Goal: Transaction & Acquisition: Purchase product/service

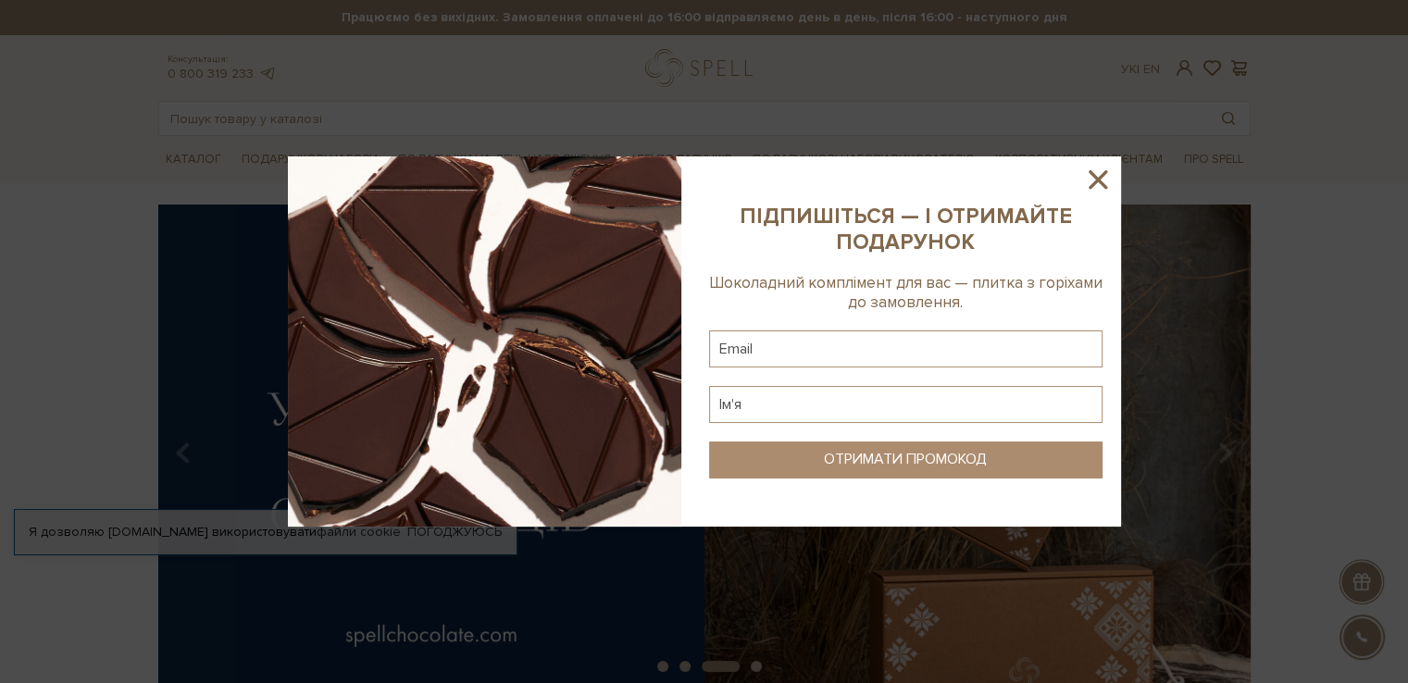
click at [724, 282] on sys-column-static at bounding box center [906, 341] width 430 height 370
click at [1100, 179] on icon at bounding box center [1098, 179] width 19 height 19
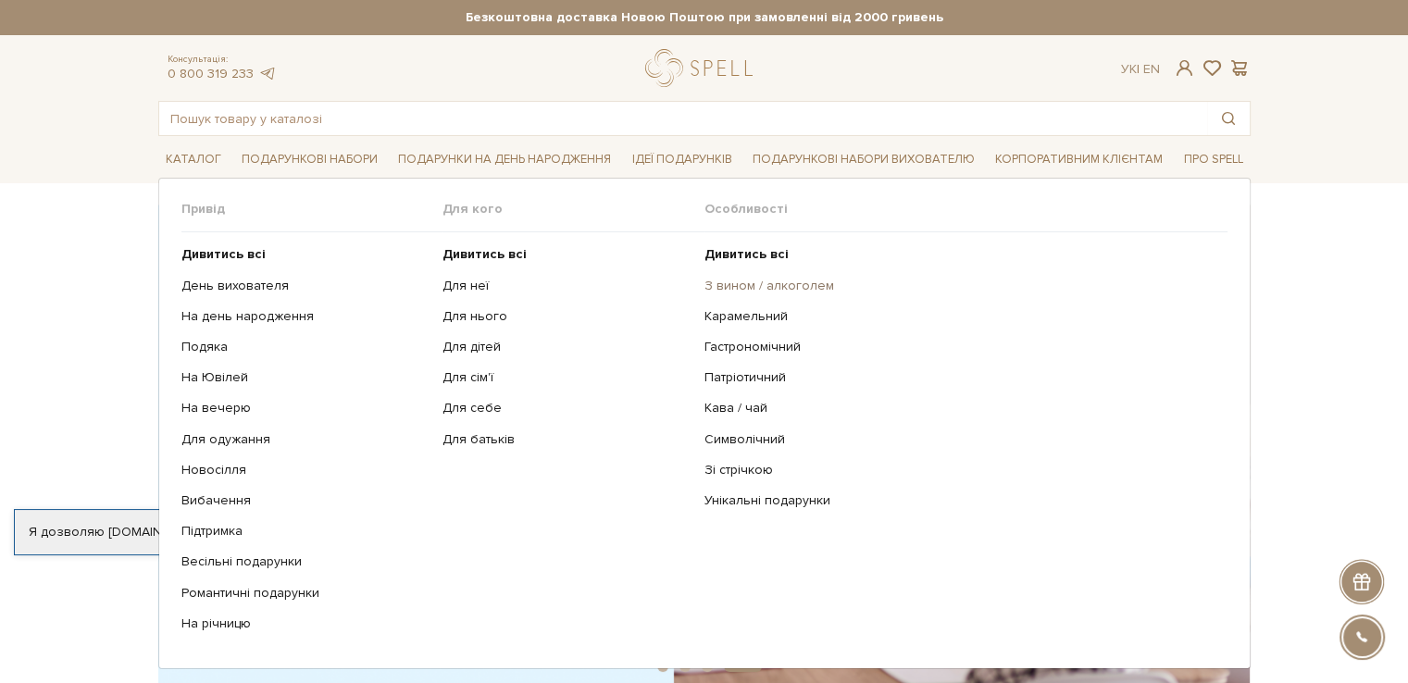
click at [742, 281] on link "З вином / алкоголем" at bounding box center [958, 286] width 509 height 17
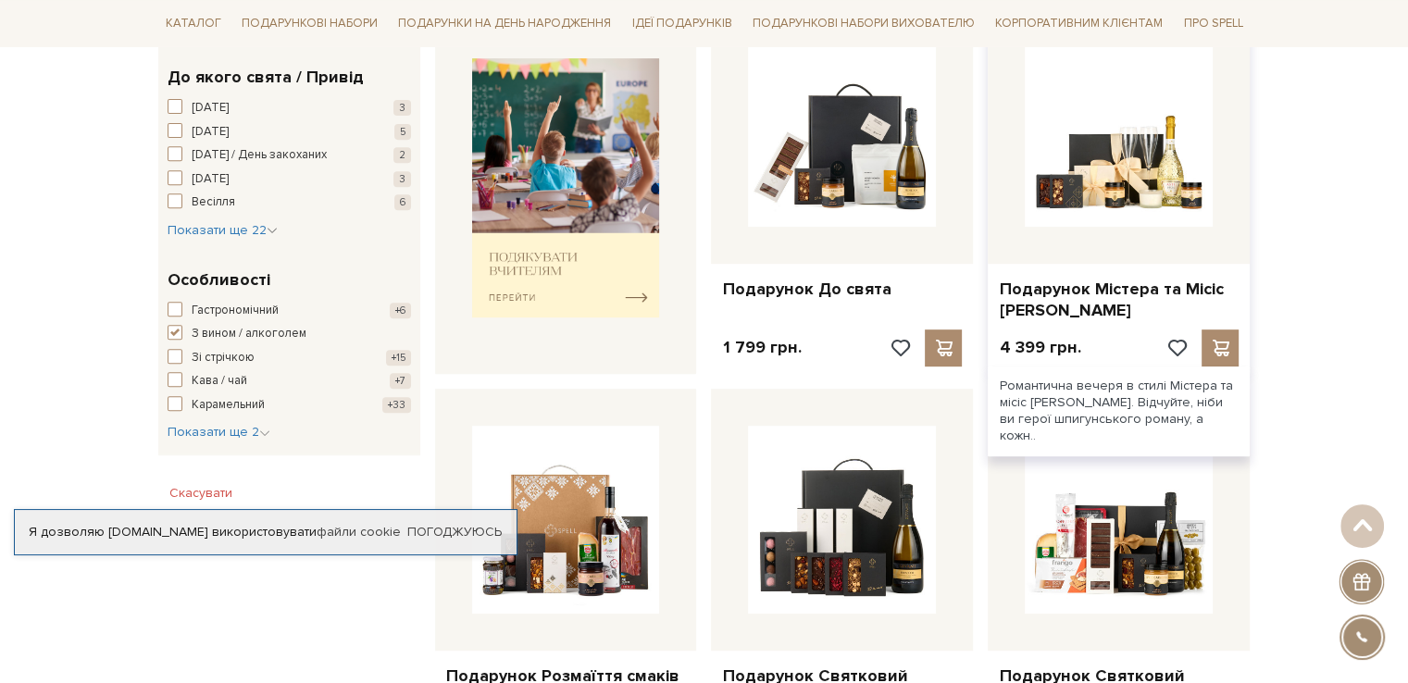
scroll to position [833, 0]
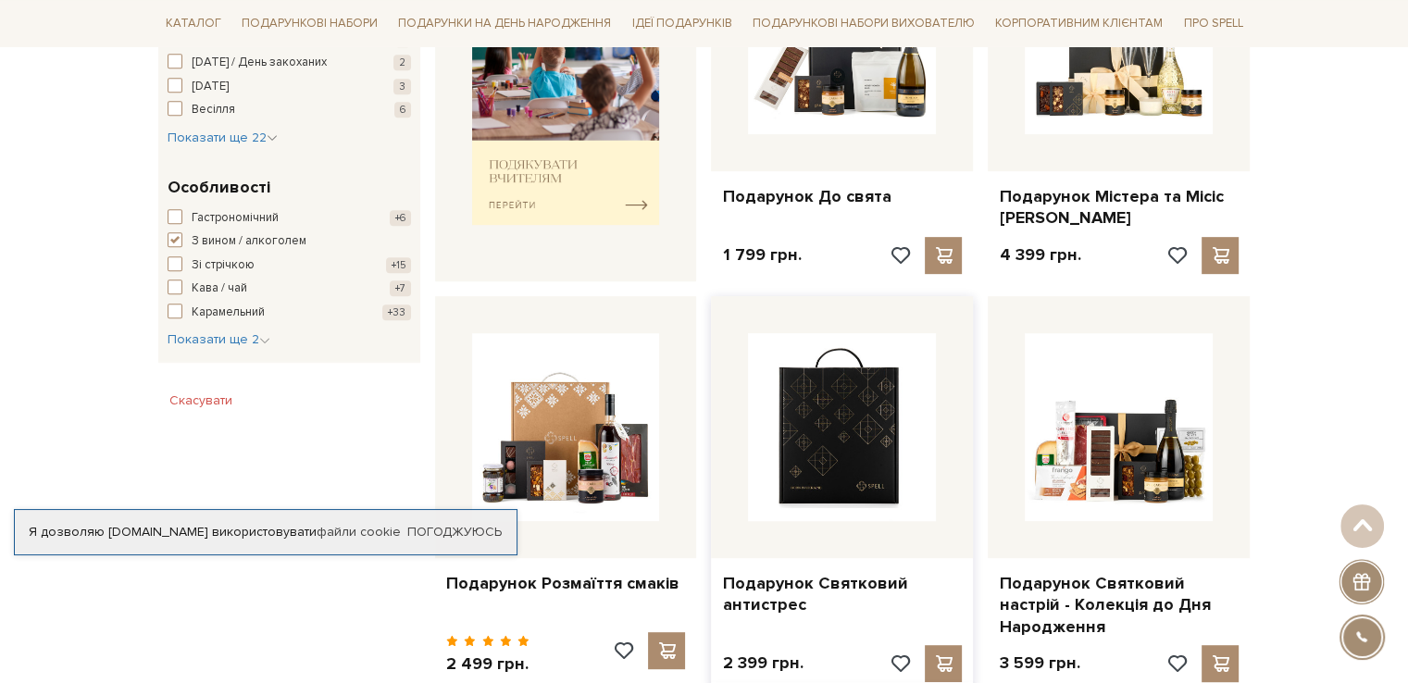
click at [870, 458] on img at bounding box center [842, 427] width 188 height 188
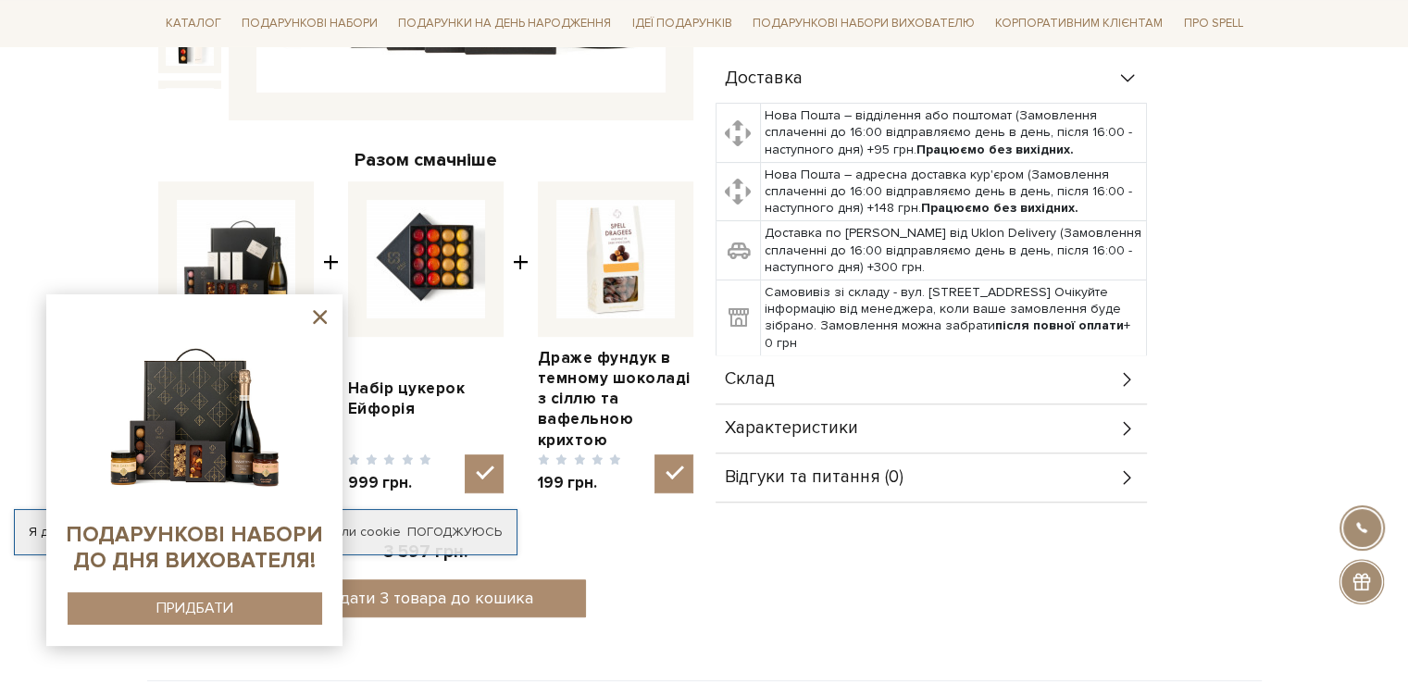
scroll to position [589, 0]
click at [1128, 372] on icon at bounding box center [1126, 379] width 7 height 14
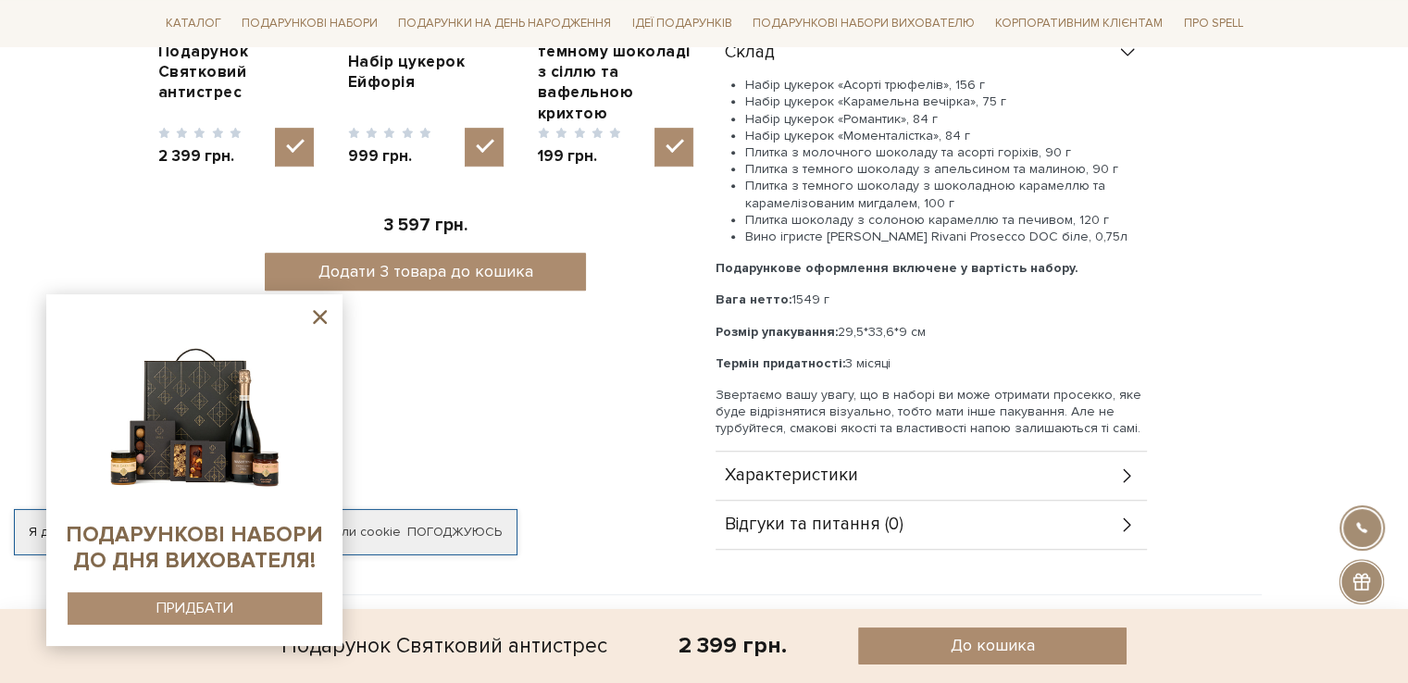
scroll to position [959, 0]
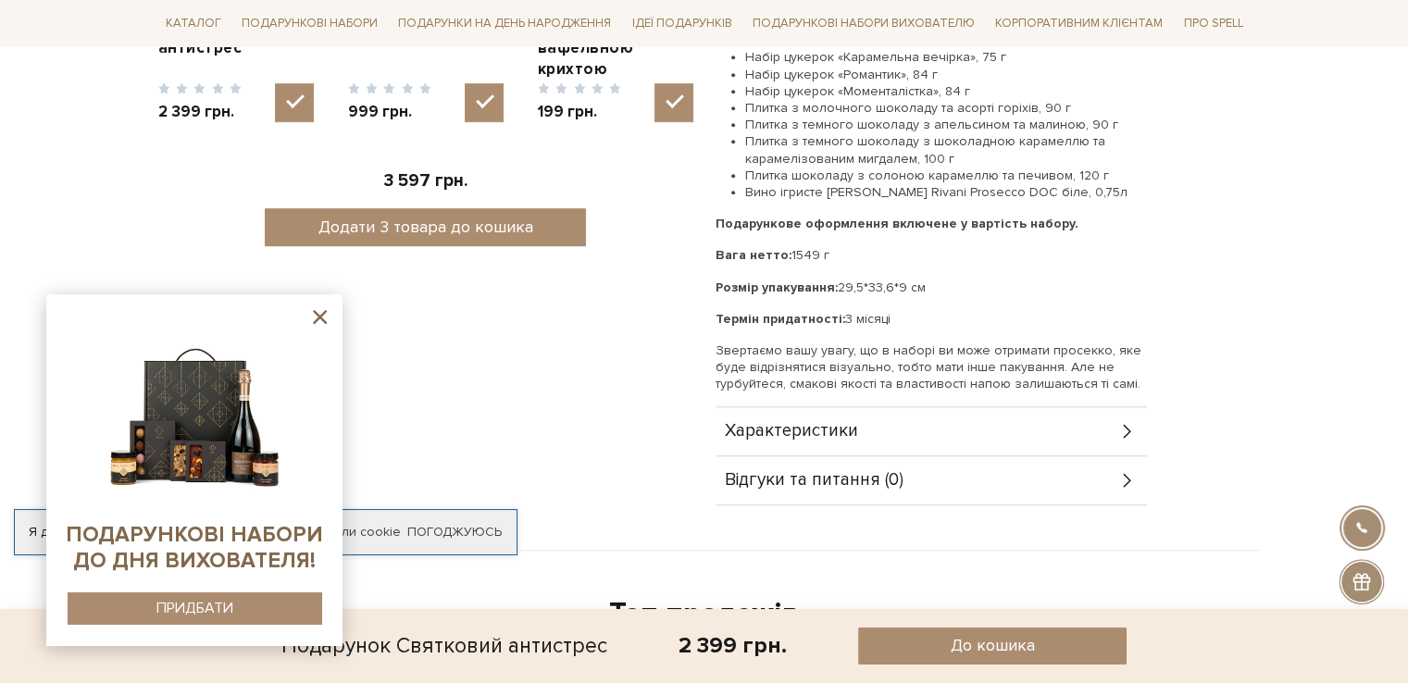
click at [1118, 421] on icon at bounding box center [1127, 431] width 20 height 20
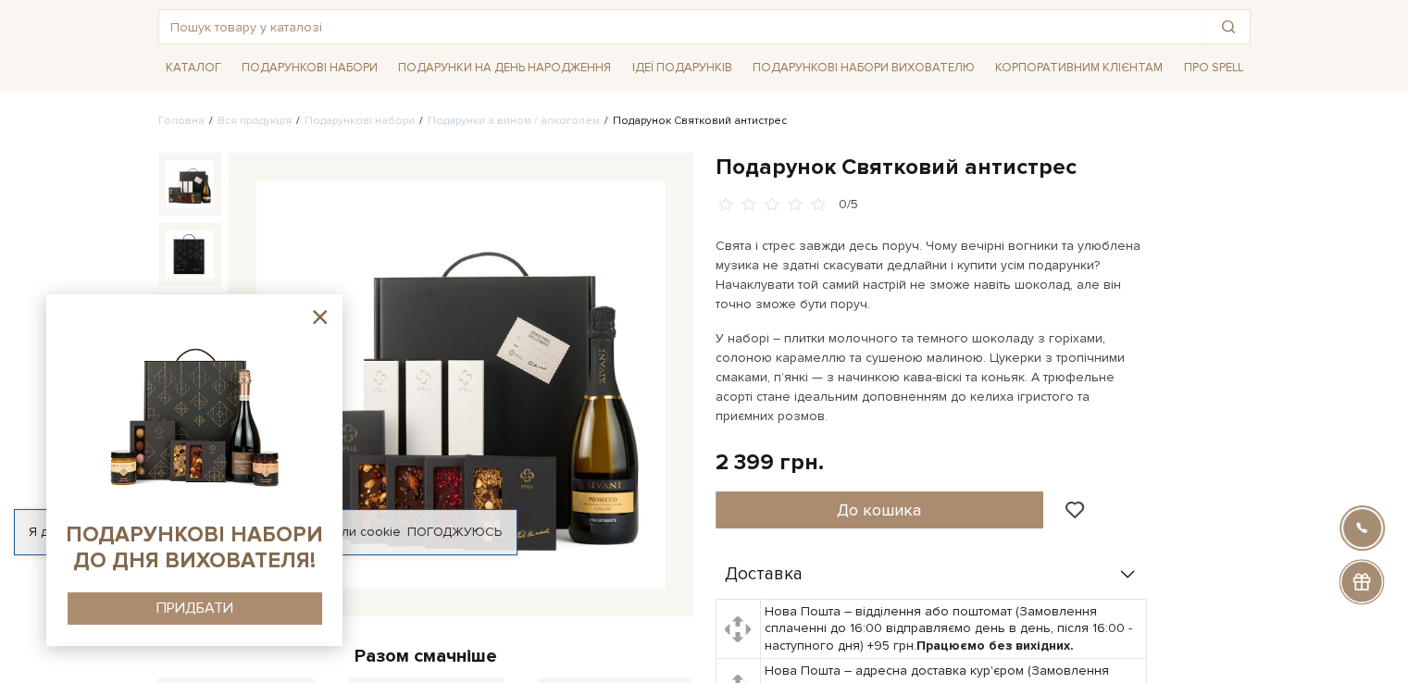
scroll to position [0, 0]
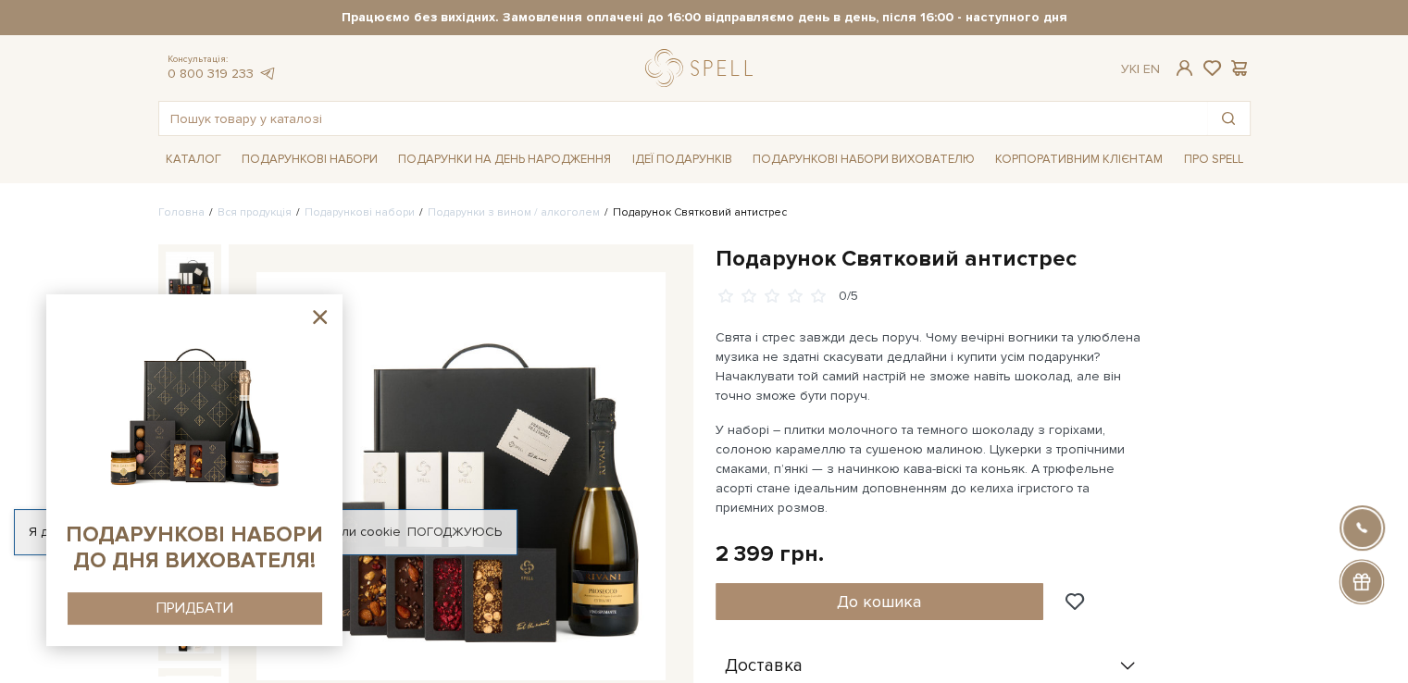
click at [323, 318] on icon at bounding box center [319, 316] width 23 height 23
